Goal: Obtain resource: Download file/media

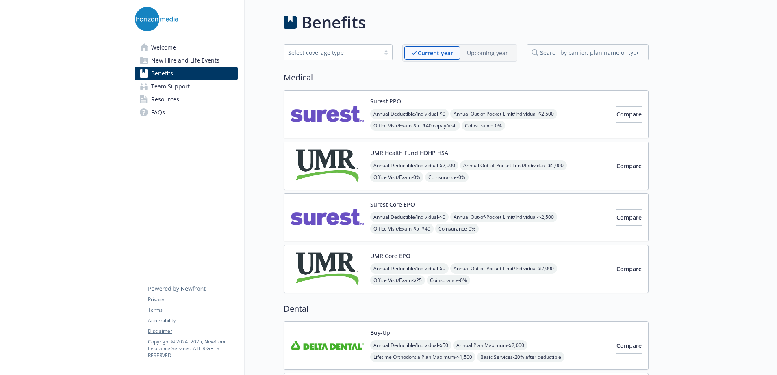
click at [345, 215] on img at bounding box center [327, 217] width 73 height 35
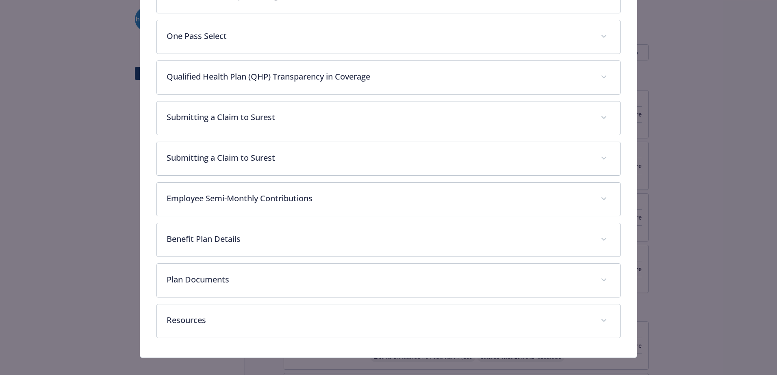
scroll to position [408, 0]
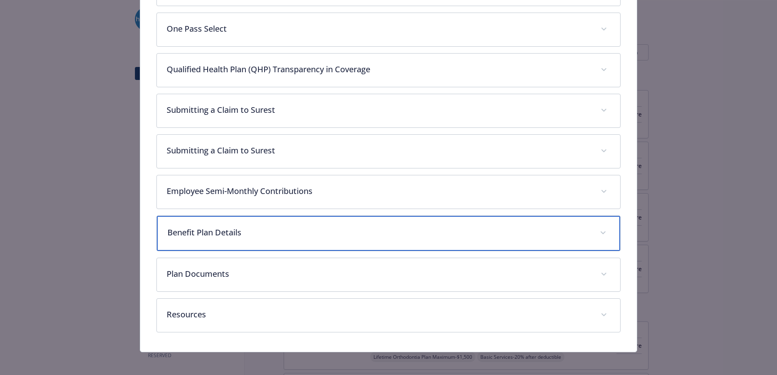
click at [369, 224] on div "Benefit Plan Details" at bounding box center [388, 233] width 463 height 35
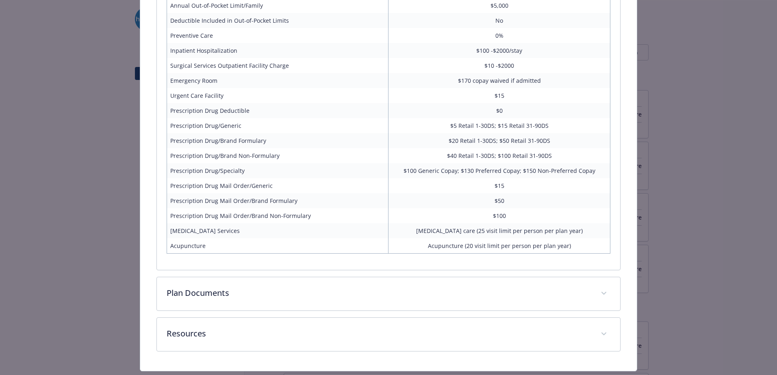
scroll to position [794, 0]
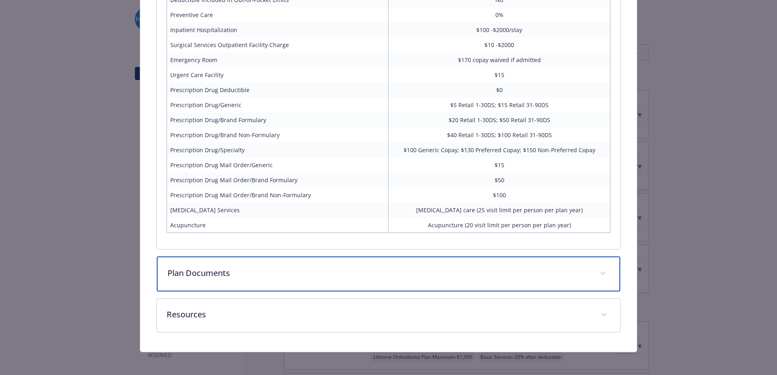
click at [342, 282] on div "Plan Documents" at bounding box center [388, 274] width 463 height 35
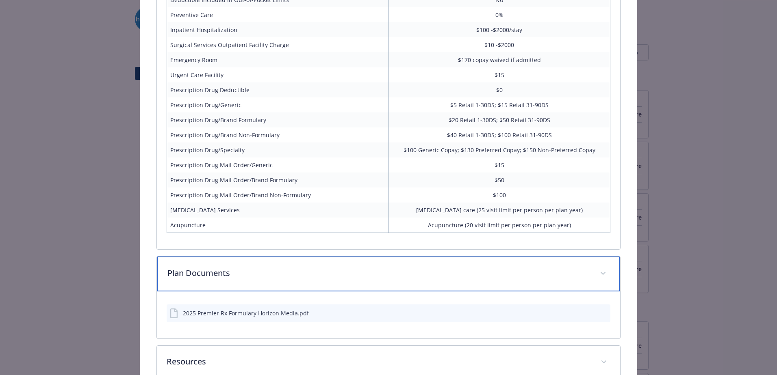
scroll to position [841, 0]
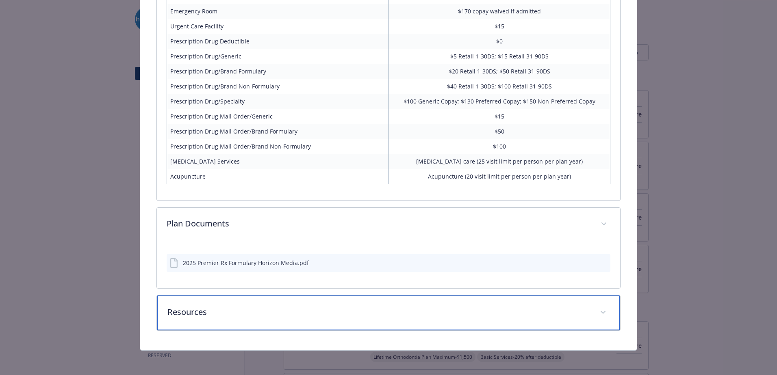
click at [327, 311] on p "Resources" at bounding box center [378, 312] width 423 height 12
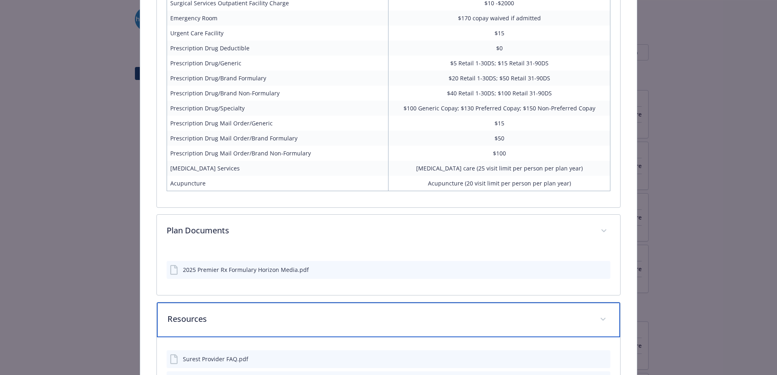
scroll to position [853, 0]
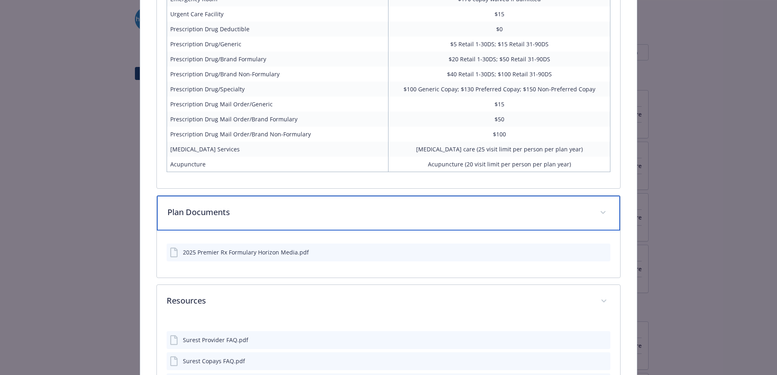
click at [436, 206] on p "Plan Documents" at bounding box center [378, 212] width 423 height 12
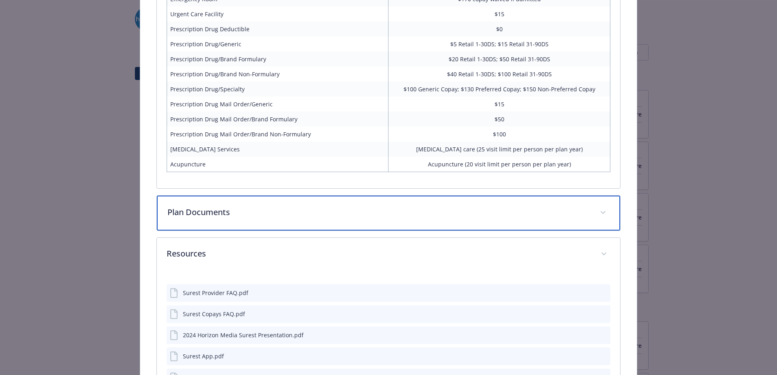
click at [432, 210] on p "Plan Documents" at bounding box center [378, 212] width 423 height 12
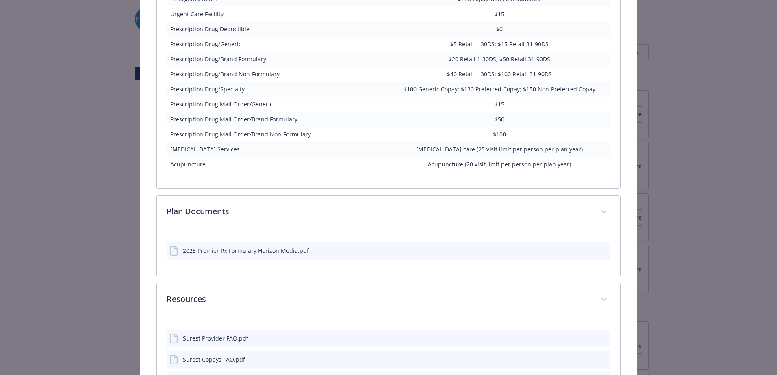
click at [586, 250] on icon "download file" at bounding box center [589, 250] width 7 height 7
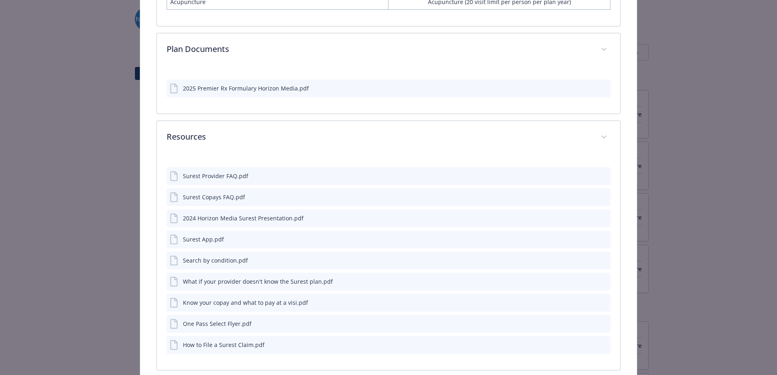
scroll to position [1056, 0]
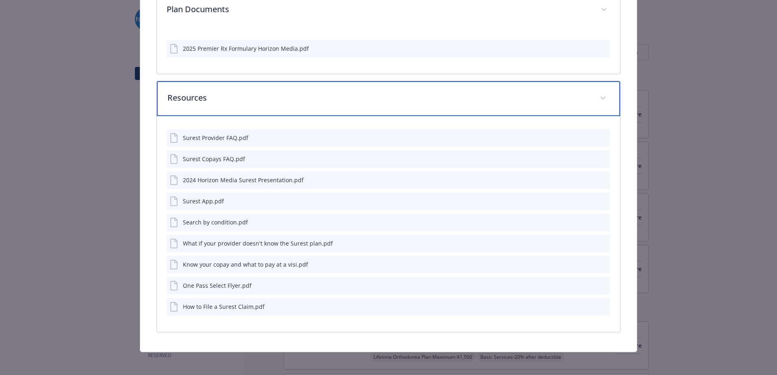
click at [592, 88] on div "Resources" at bounding box center [388, 98] width 463 height 35
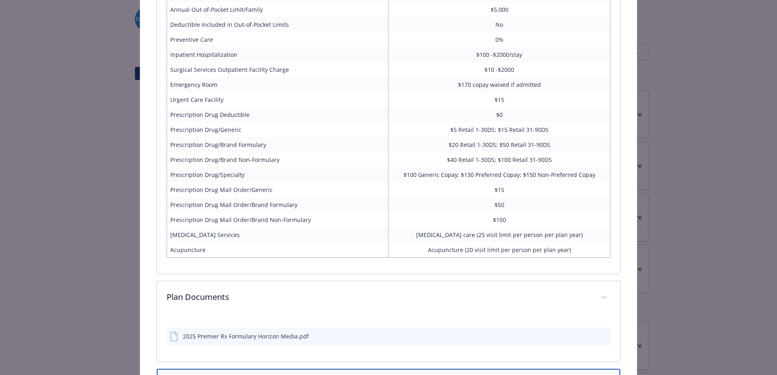
scroll to position [841, 0]
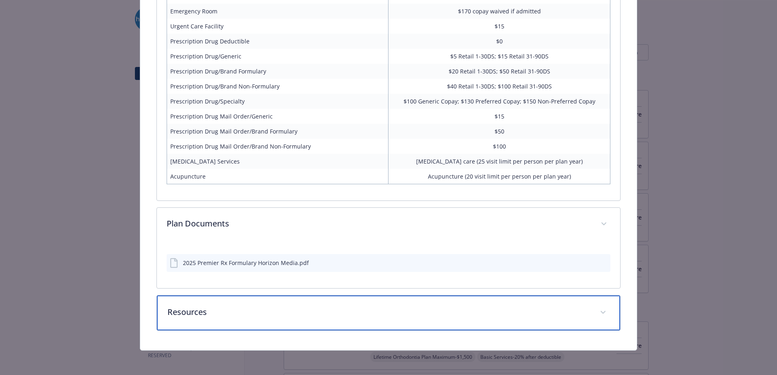
click at [597, 303] on div "Resources" at bounding box center [388, 313] width 463 height 35
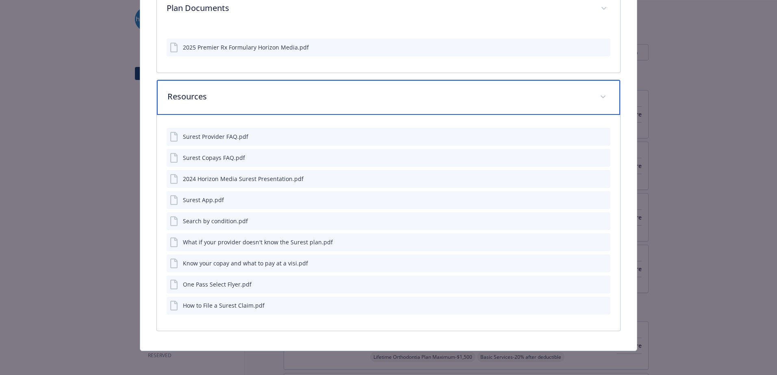
scroll to position [1057, 0]
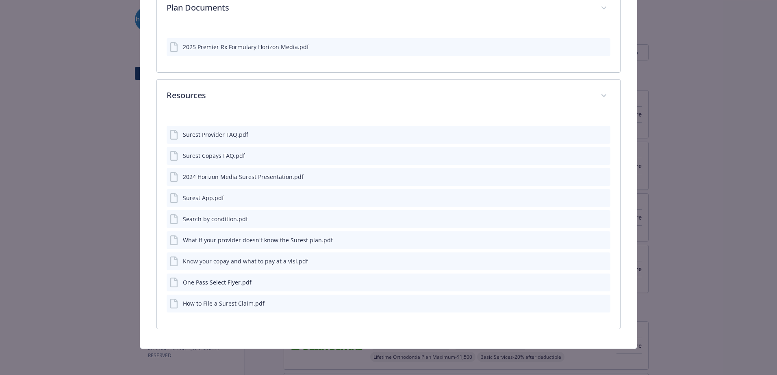
click at [586, 133] on icon "download file" at bounding box center [589, 134] width 7 height 7
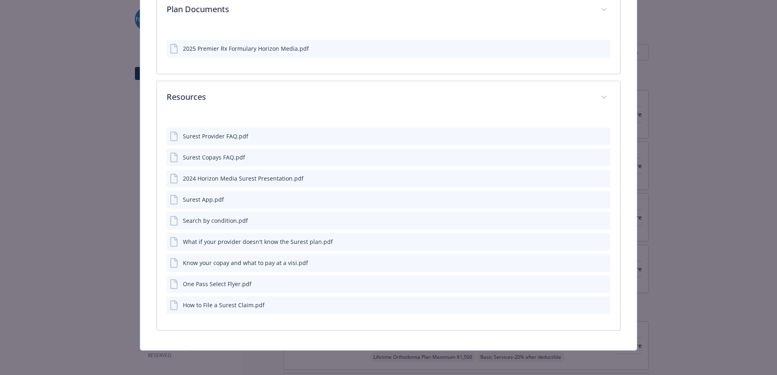
click at [586, 156] on icon "download file" at bounding box center [588, 156] width 5 height 5
click at [583, 172] on div "2024 Horizon Media Surest Presentation.pdf" at bounding box center [389, 179] width 444 height 18
click at [586, 178] on icon "download file" at bounding box center [589, 178] width 7 height 7
